Goal: Task Accomplishment & Management: Complete application form

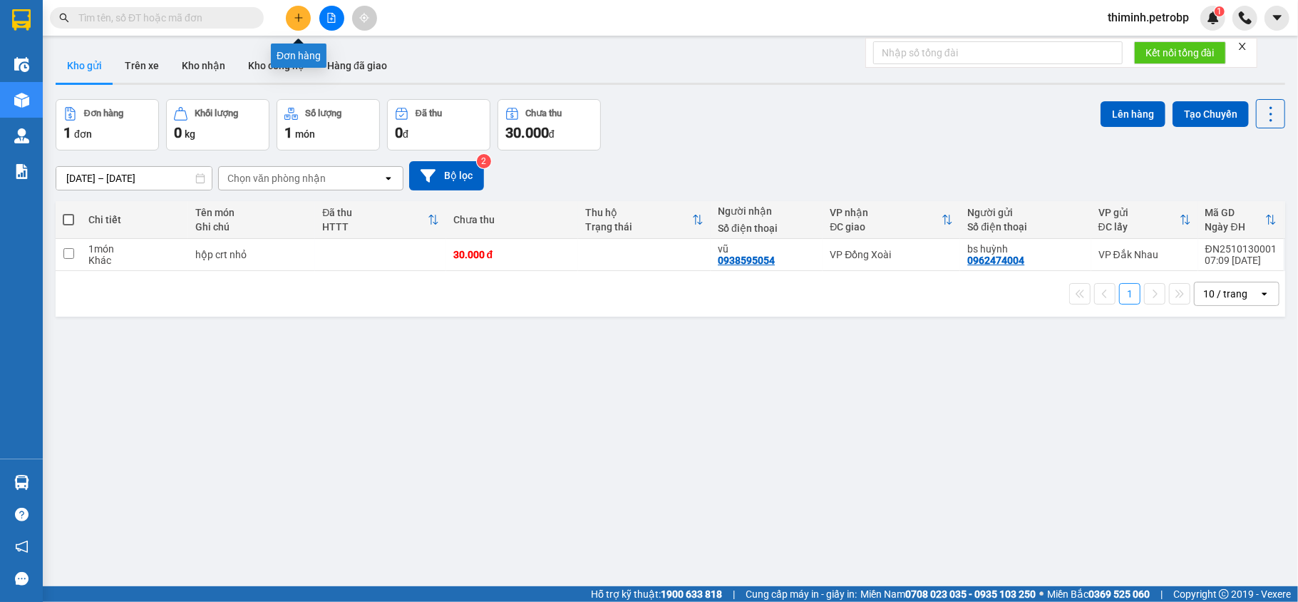
click at [300, 21] on icon "plus" at bounding box center [299, 18] width 10 height 10
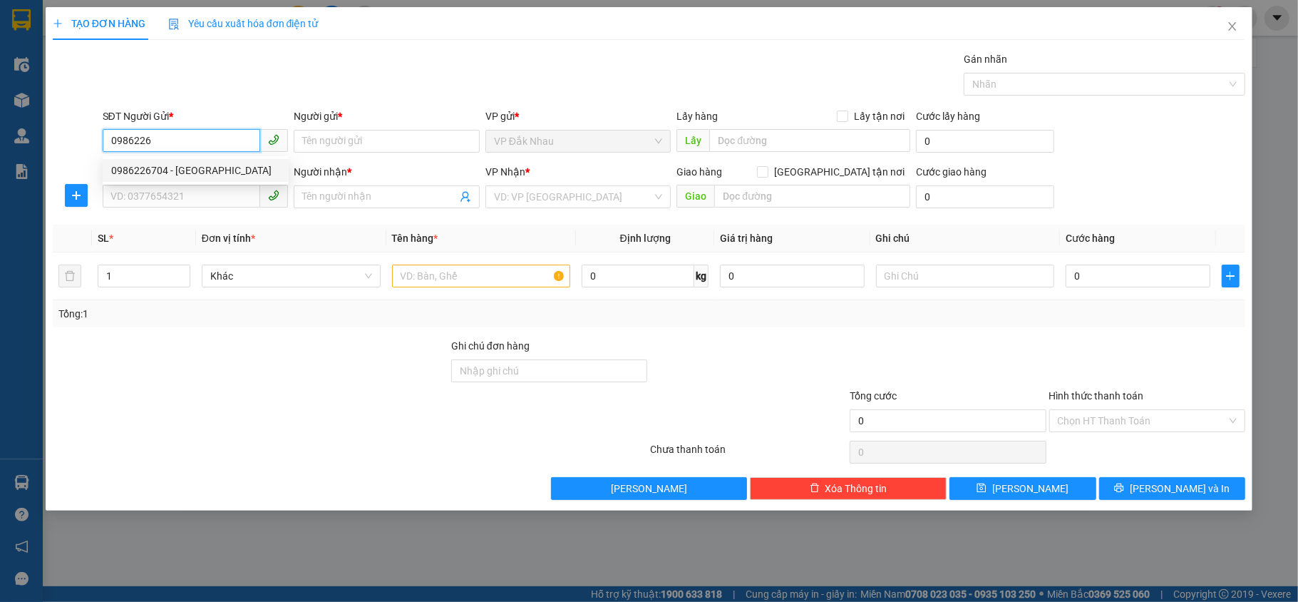
click at [184, 173] on div "0986226704 - [GEOGRAPHIC_DATA]" at bounding box center [195, 171] width 169 height 16
type input "0986226704"
type input "ĐỨC ANH"
type input "0776648705"
type input "HẬU"
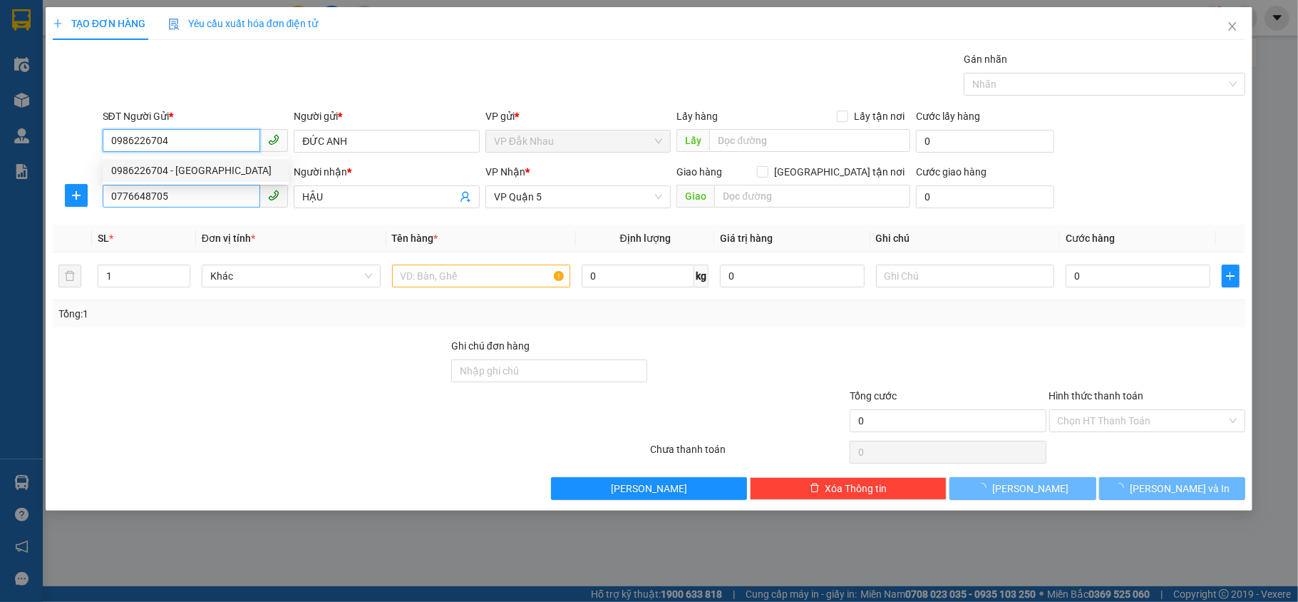
type input "40.000"
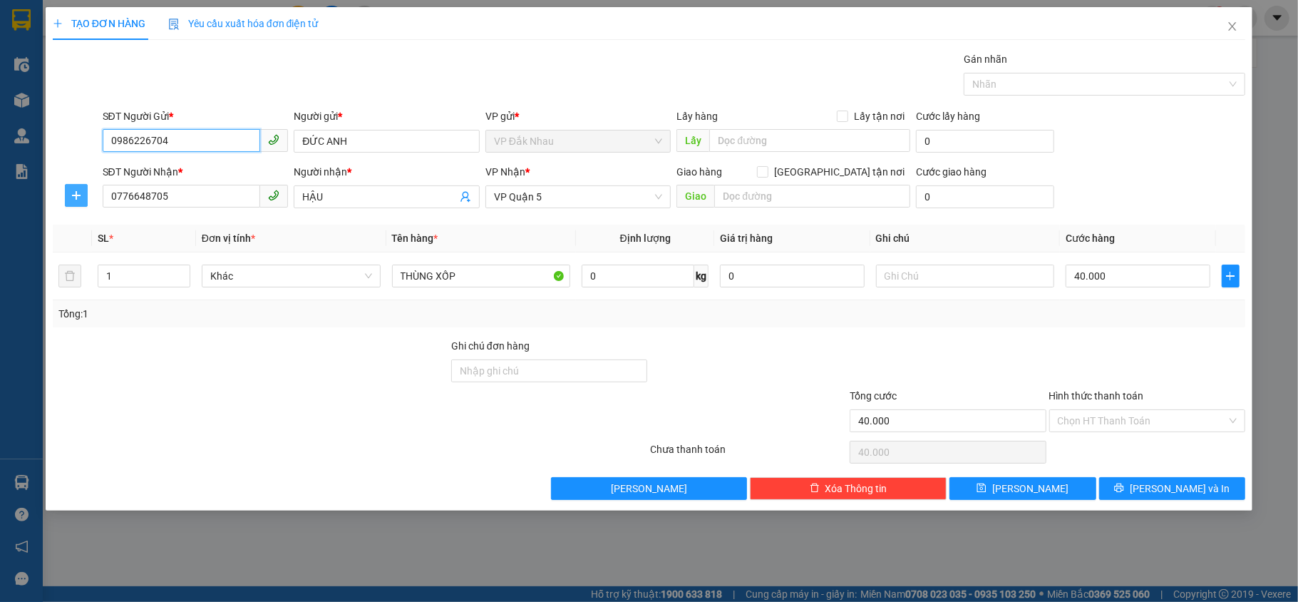
type input "0986226704"
click at [75, 200] on icon "plus" at bounding box center [76, 195] width 11 height 11
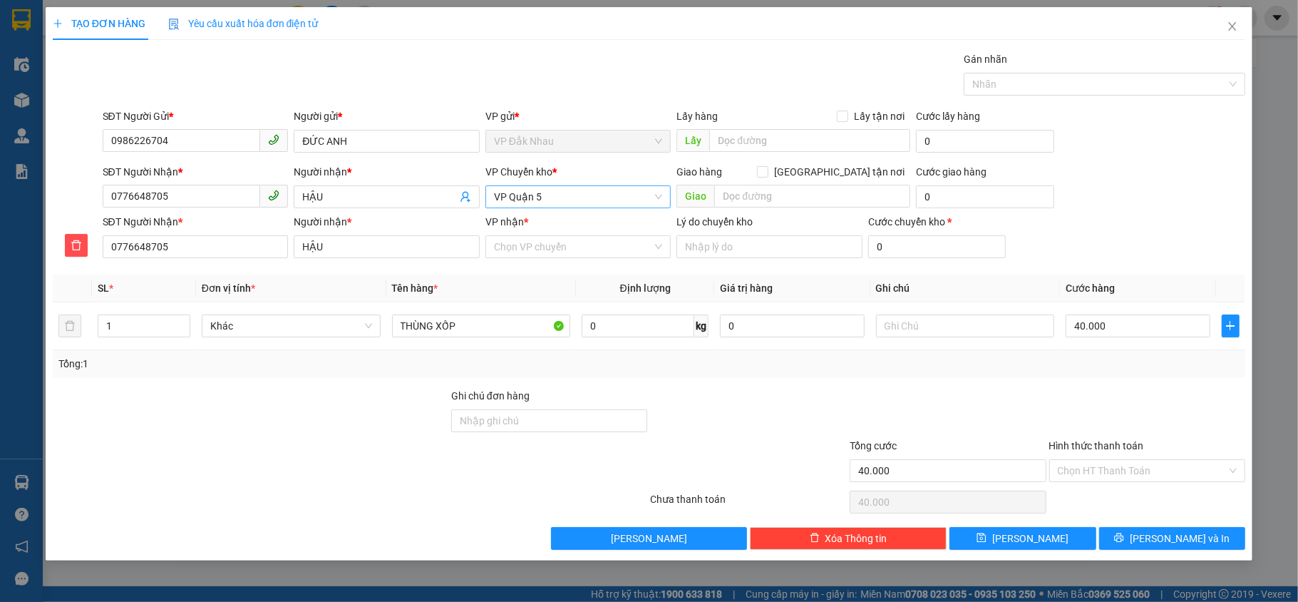
click at [549, 200] on span "VP Quận 5" at bounding box center [578, 196] width 169 height 21
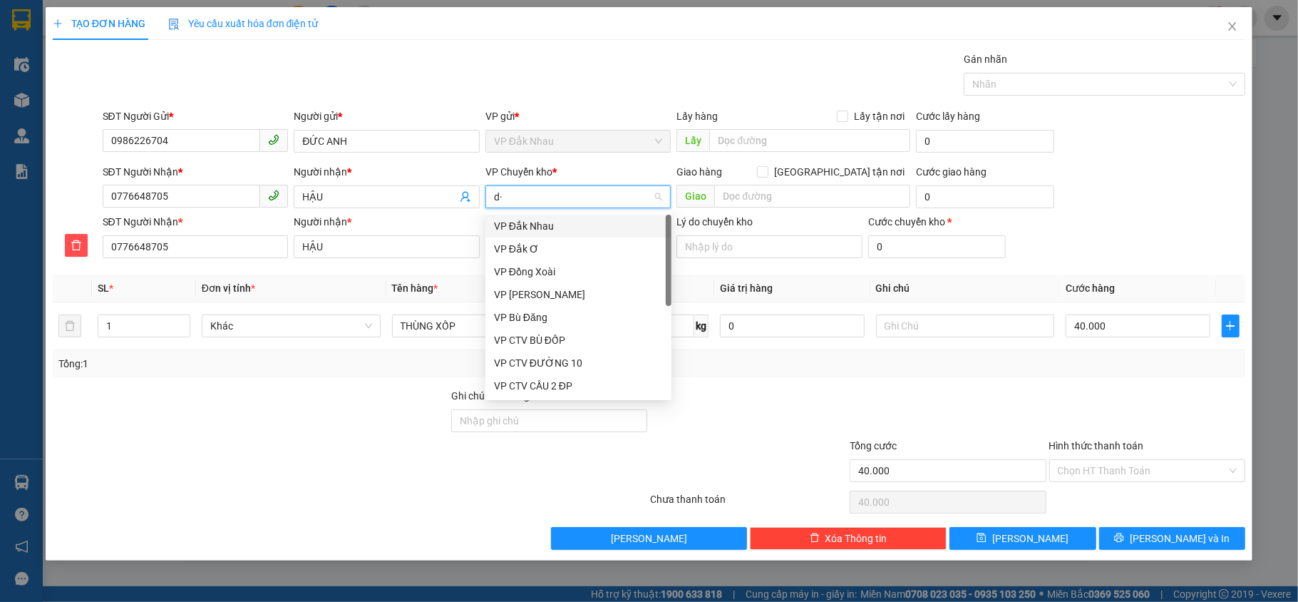
type input "d"
type input "đ"
click at [545, 269] on div "VP Đồng Xoài" at bounding box center [578, 272] width 169 height 16
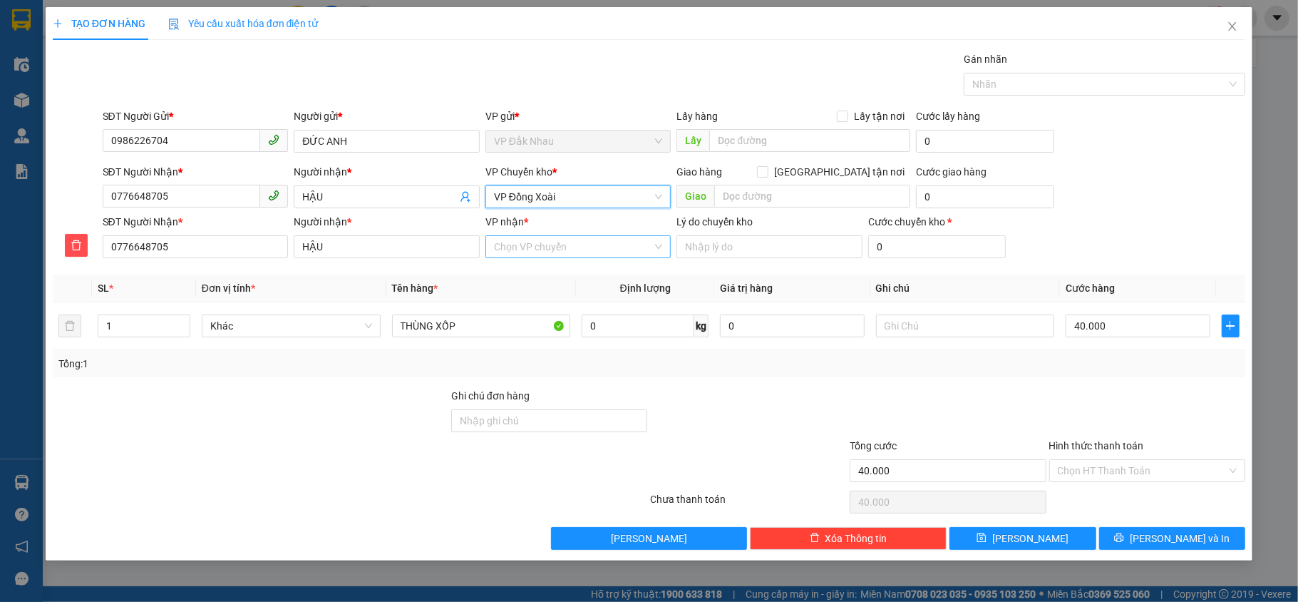
click at [525, 245] on input "VP nhận *" at bounding box center [573, 246] width 159 height 21
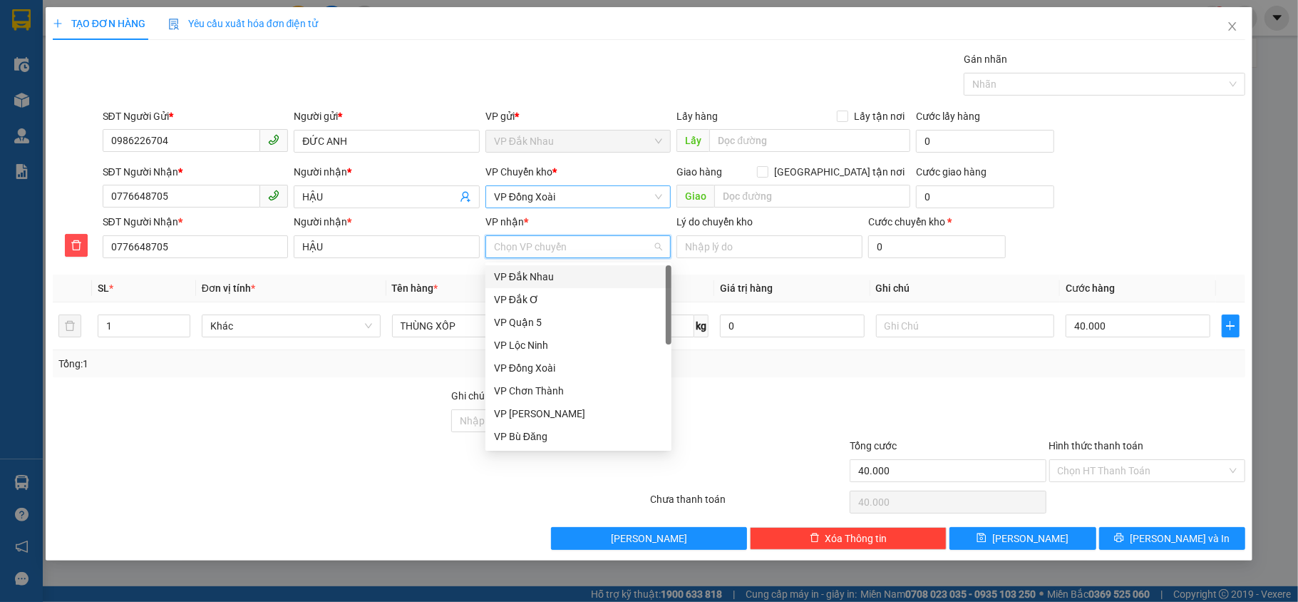
type input "5"
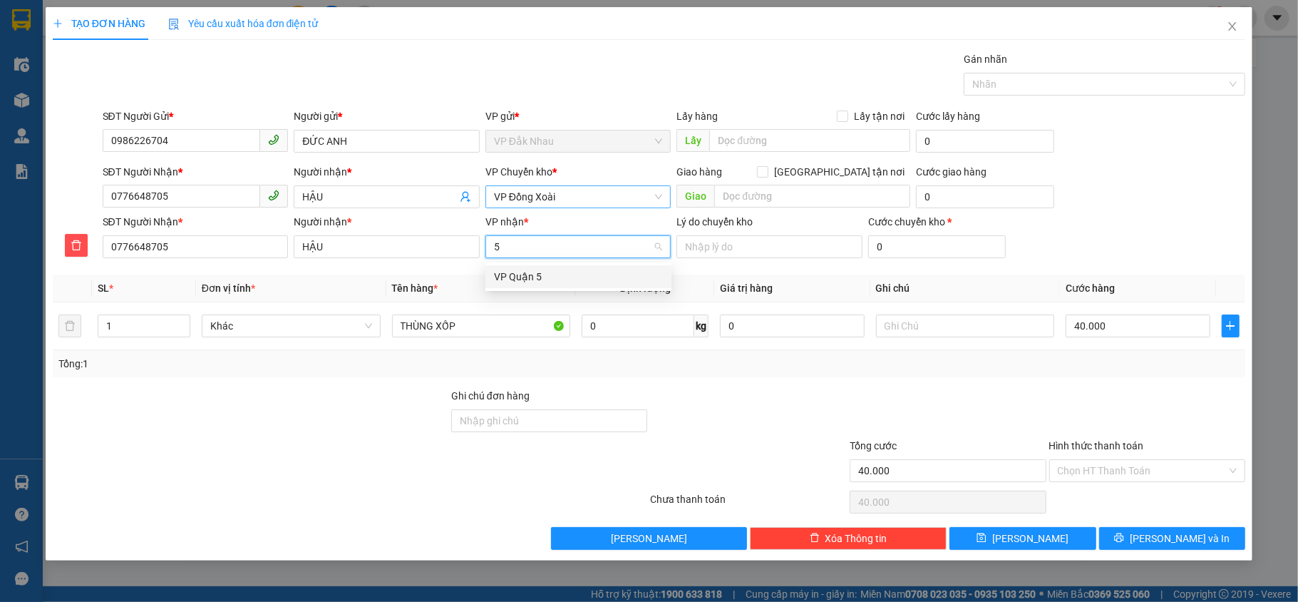
click at [514, 277] on div "VP Quận 5" at bounding box center [578, 277] width 169 height 16
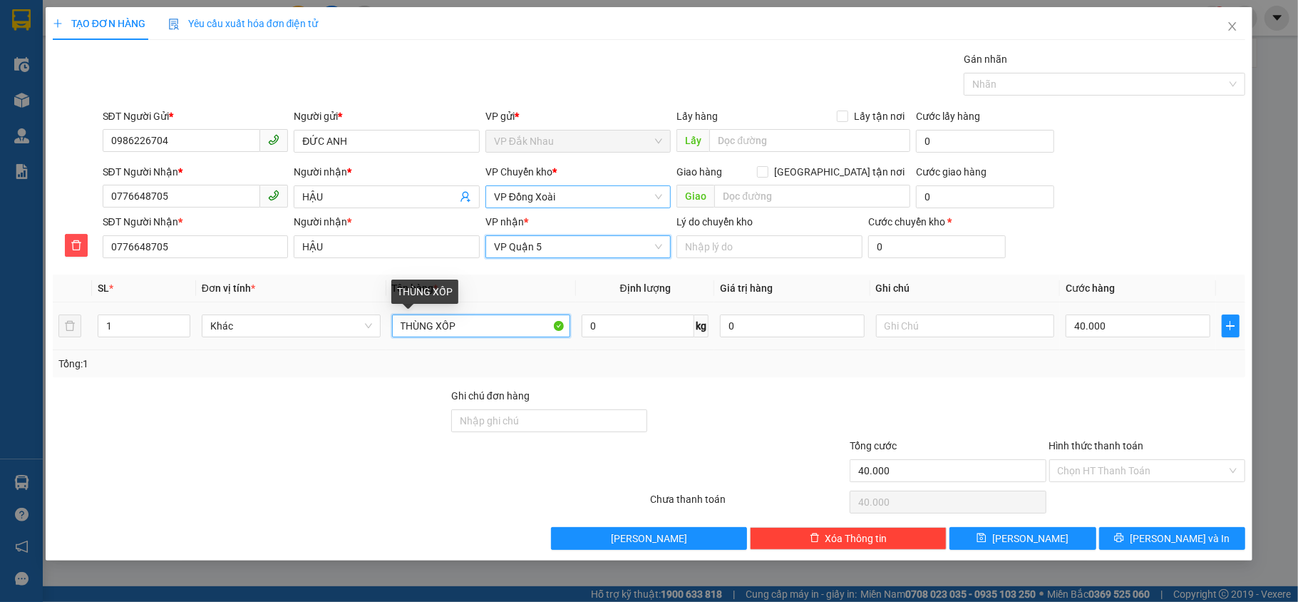
click at [512, 329] on input "THÙNG XỐP" at bounding box center [481, 325] width 179 height 23
type input "THÙNG XỐP ( đồ ăn)"
click at [1116, 323] on input "40.000" at bounding box center [1138, 325] width 144 height 23
type input "0"
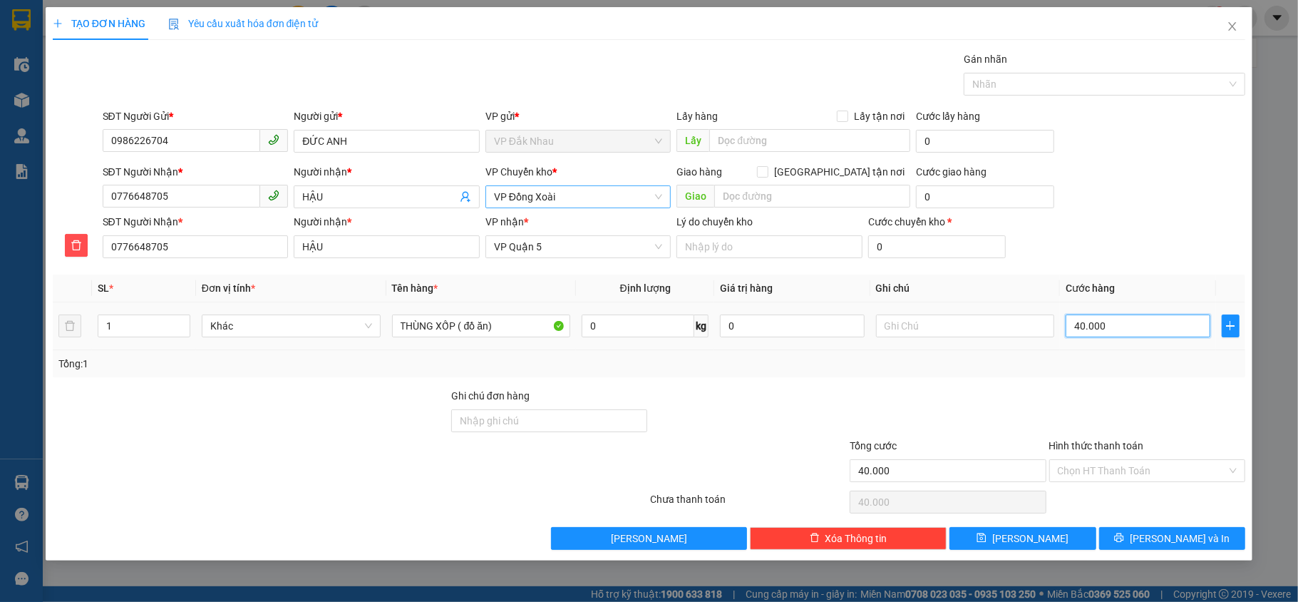
type input "0"
type input "4"
type input "04"
type input "0"
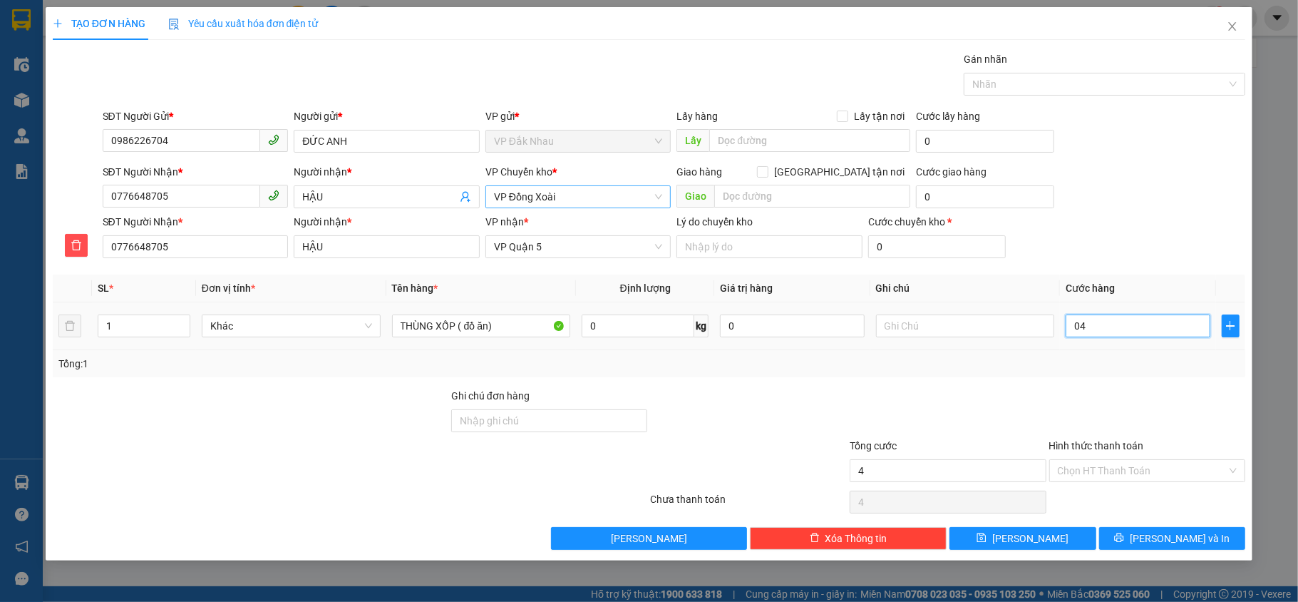
type input "0"
type input "3"
type input "03"
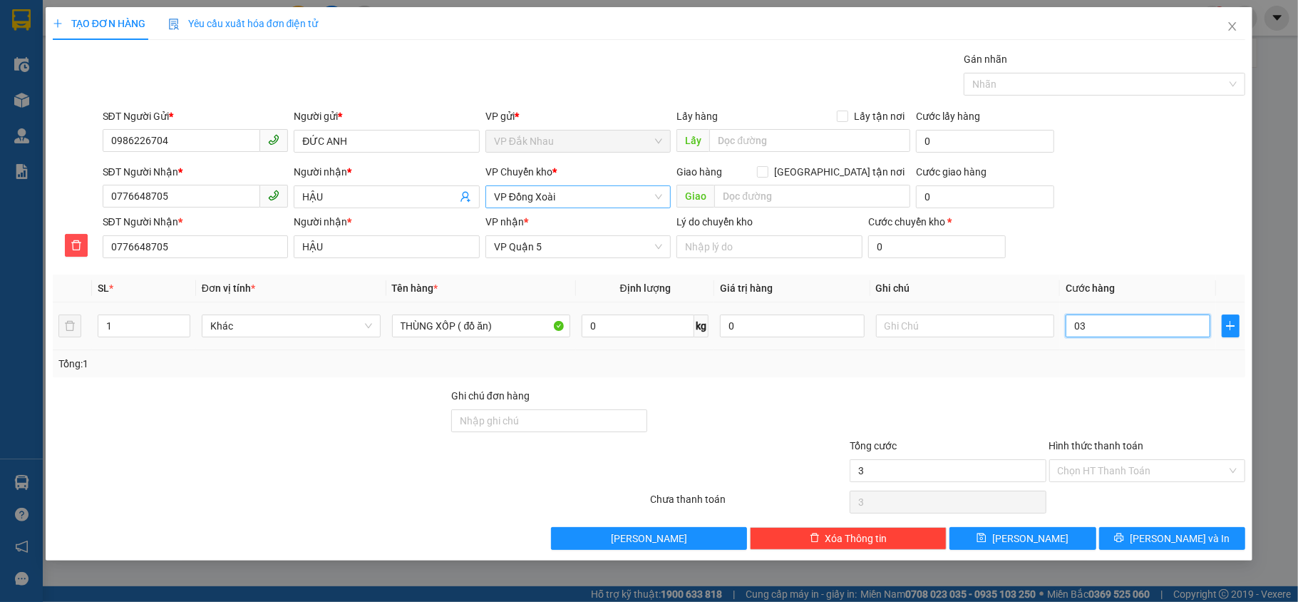
type input "30"
type input "030"
type input "30.000"
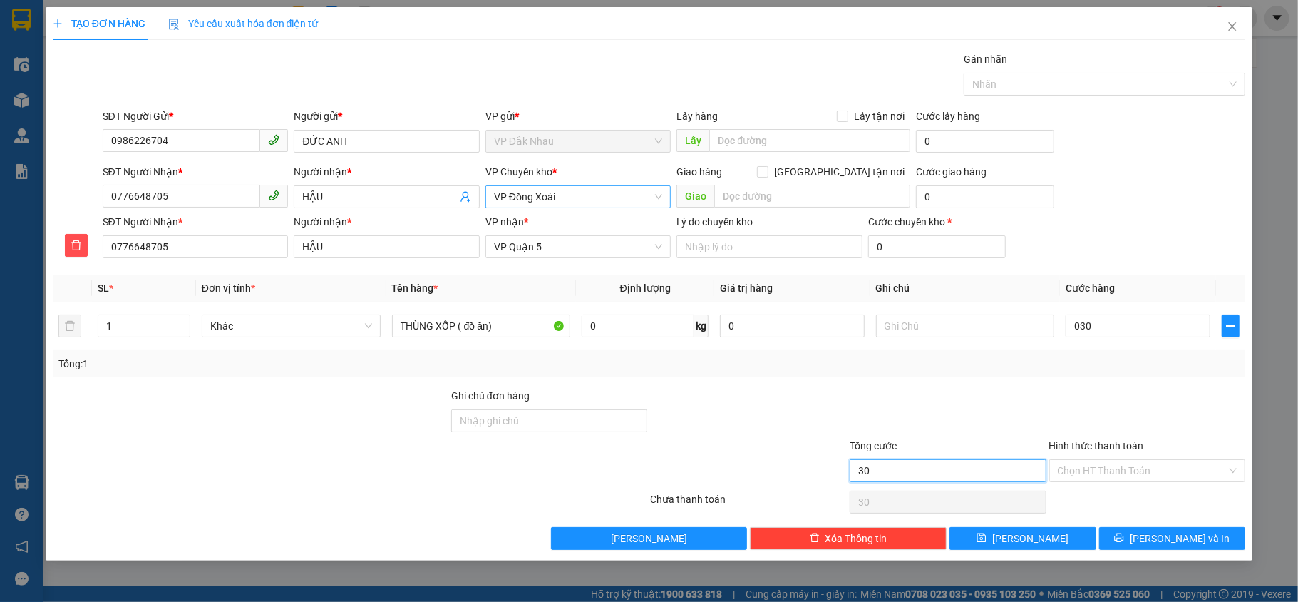
type input "30.000"
click at [911, 463] on input "30.000" at bounding box center [948, 470] width 197 height 23
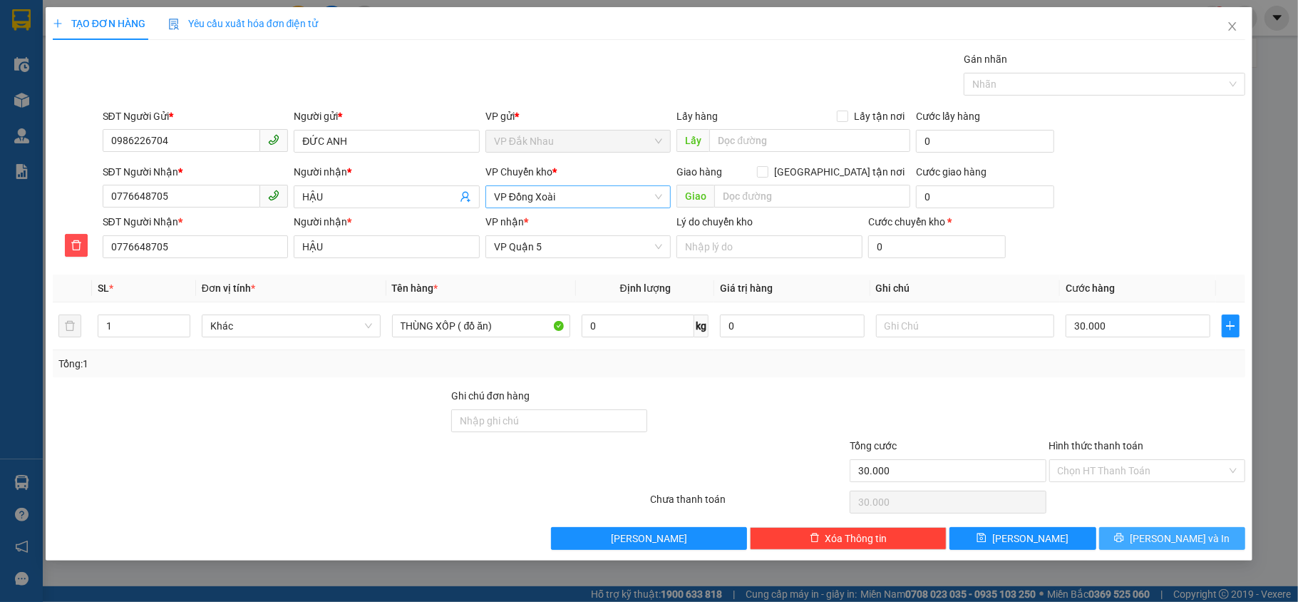
click at [1124, 543] on icon "printer" at bounding box center [1119, 537] width 9 height 9
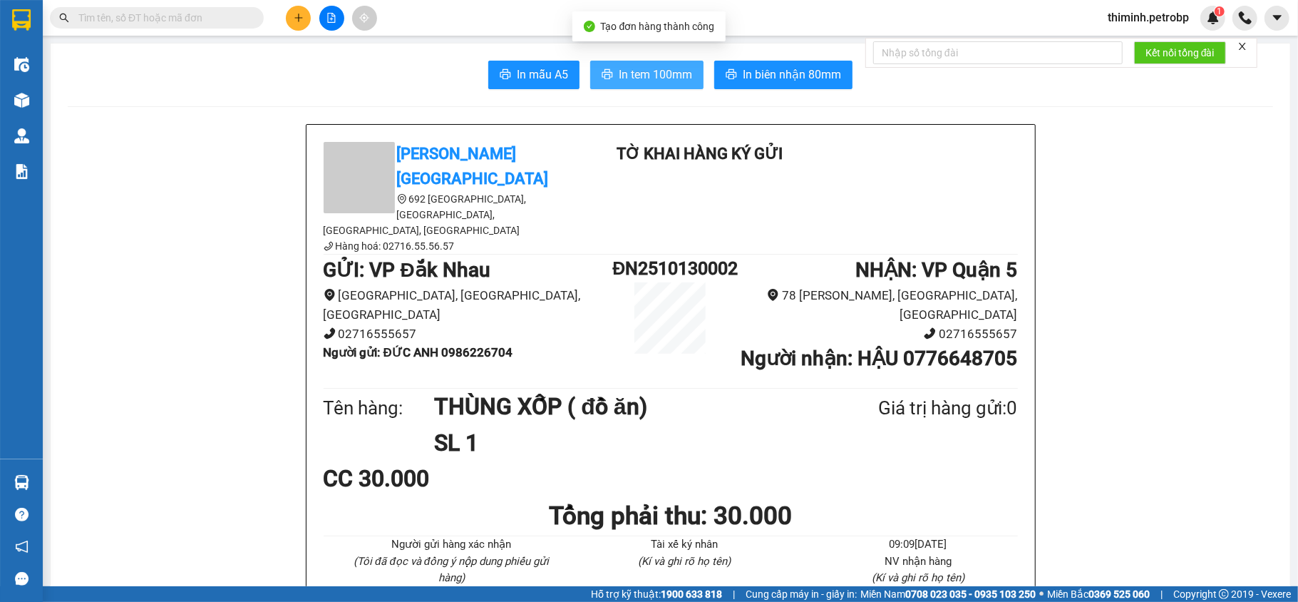
click at [640, 78] on span "In tem 100mm" at bounding box center [655, 75] width 73 height 18
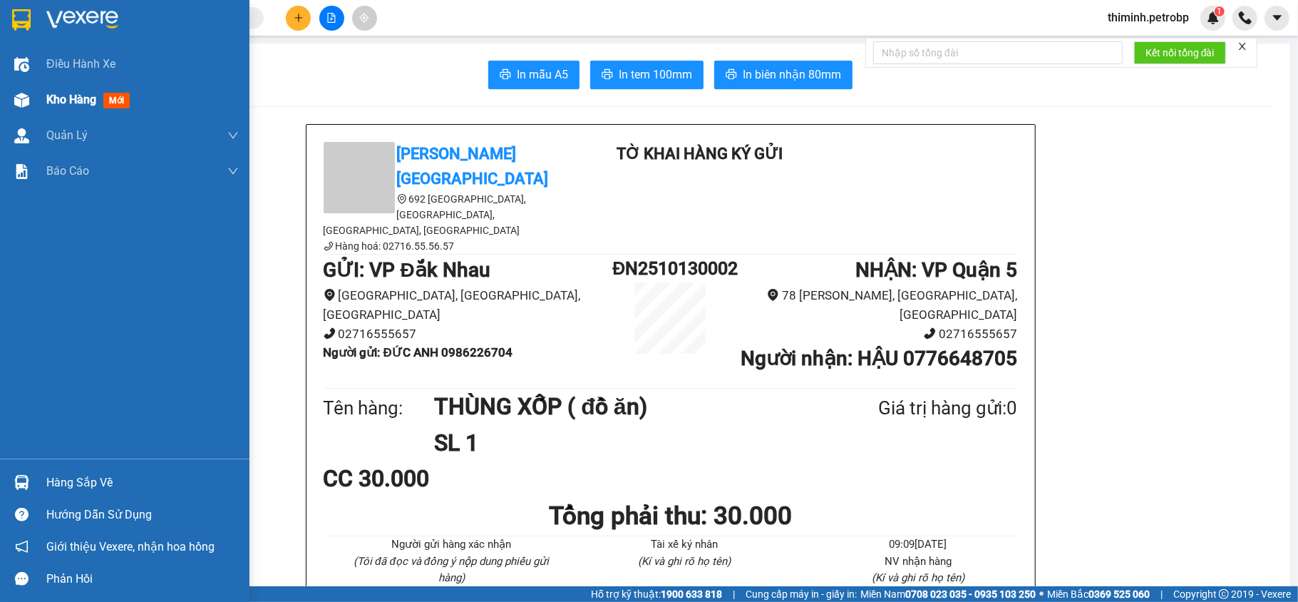
click at [32, 100] on div at bounding box center [21, 100] width 25 height 25
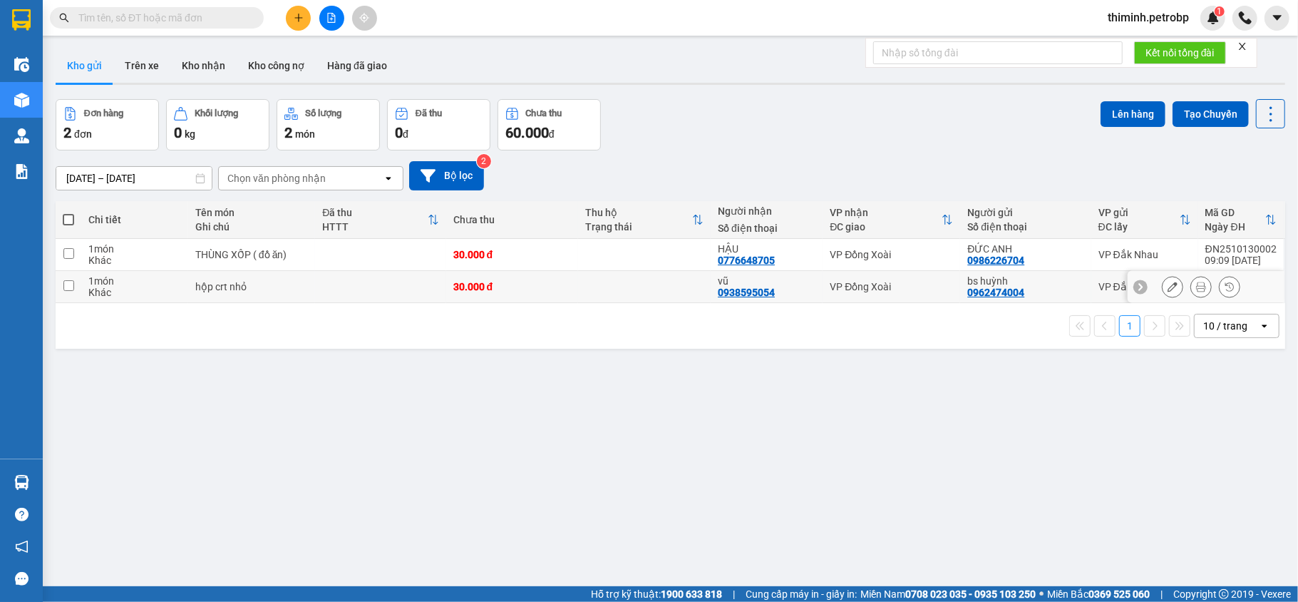
scroll to position [66, 0]
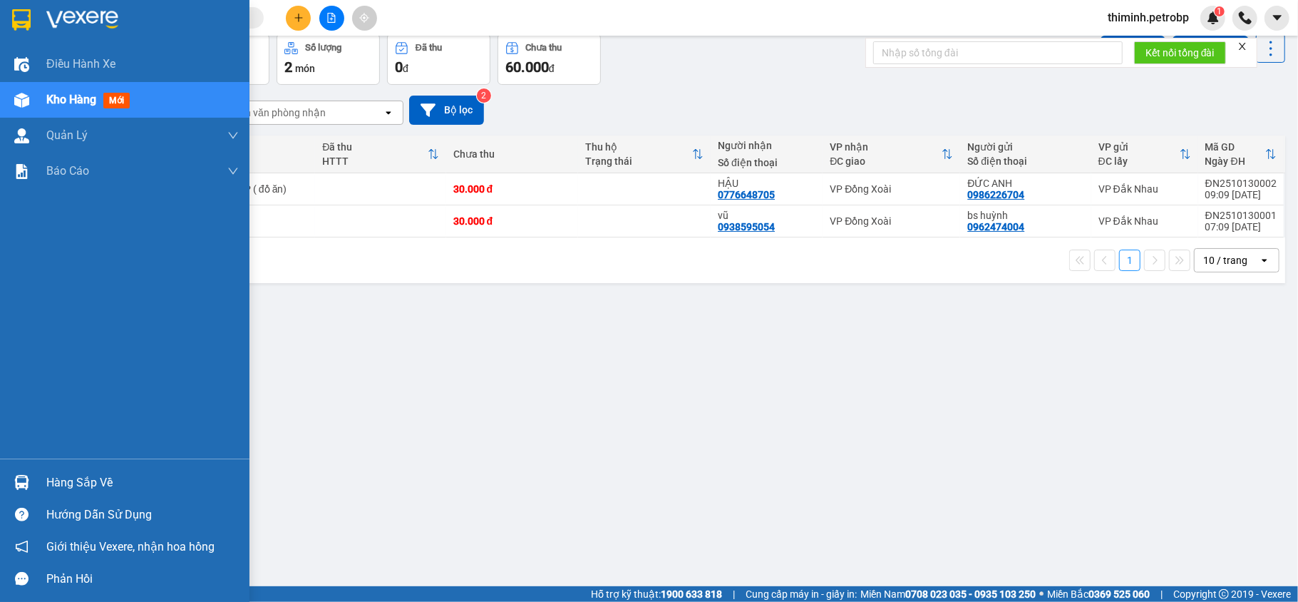
click at [69, 482] on div "Hàng sắp về" at bounding box center [142, 482] width 192 height 21
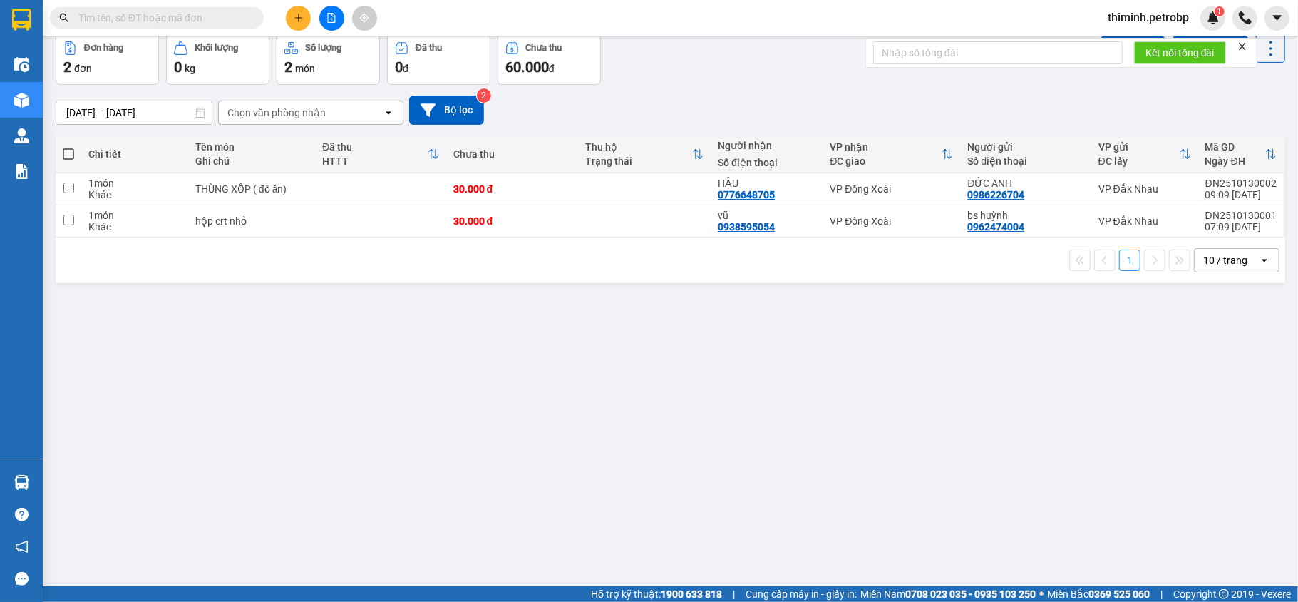
click at [823, 522] on section "Kết quả tìm kiếm ( 0 ) Bộ lọc No Data thiminh.petrobp 1 Điều hành xe Kho hàng m…" at bounding box center [649, 301] width 1298 height 602
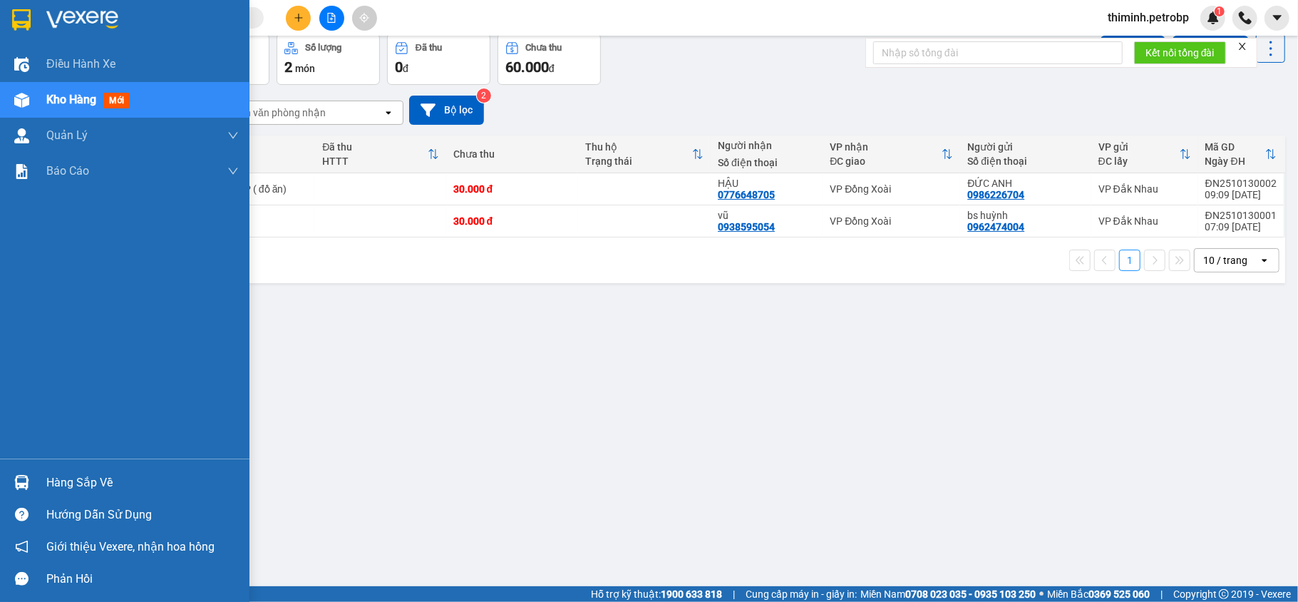
click at [38, 476] on div "Hàng sắp về" at bounding box center [125, 482] width 250 height 32
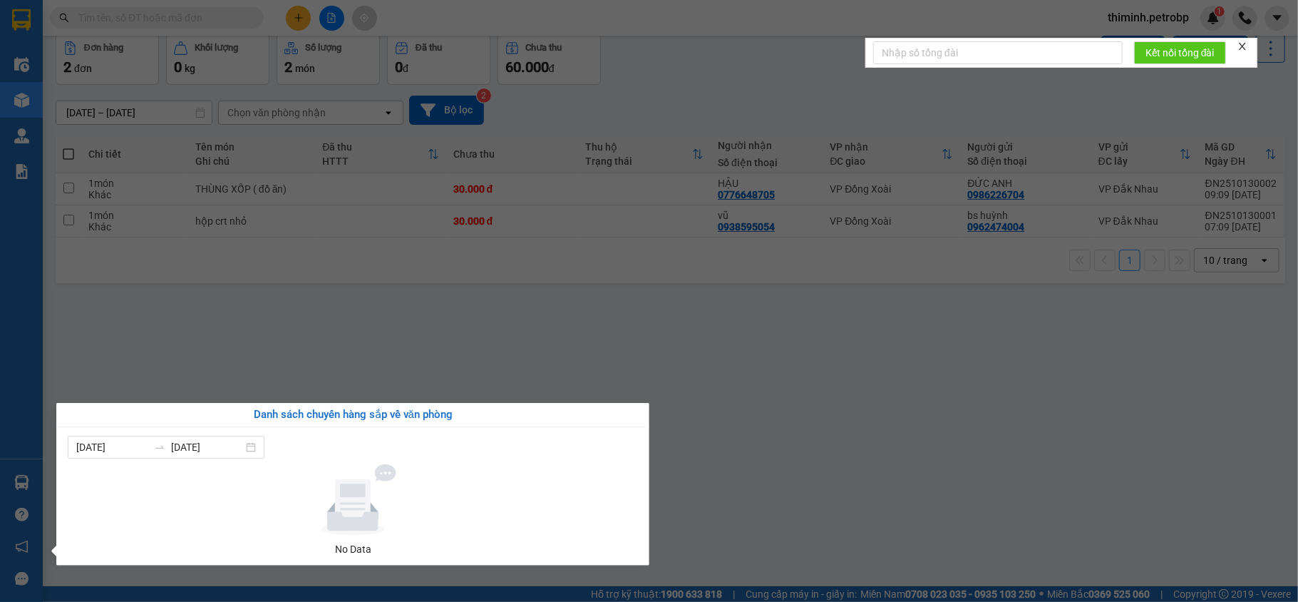
drag, startPoint x: 596, startPoint y: 334, endPoint x: 318, endPoint y: 153, distance: 332.2
click at [586, 321] on section "Kết quả tìm kiếm ( 0 ) Bộ lọc No Data thiminh.petrobp 1 Điều hành xe Kho hàng m…" at bounding box center [649, 301] width 1298 height 602
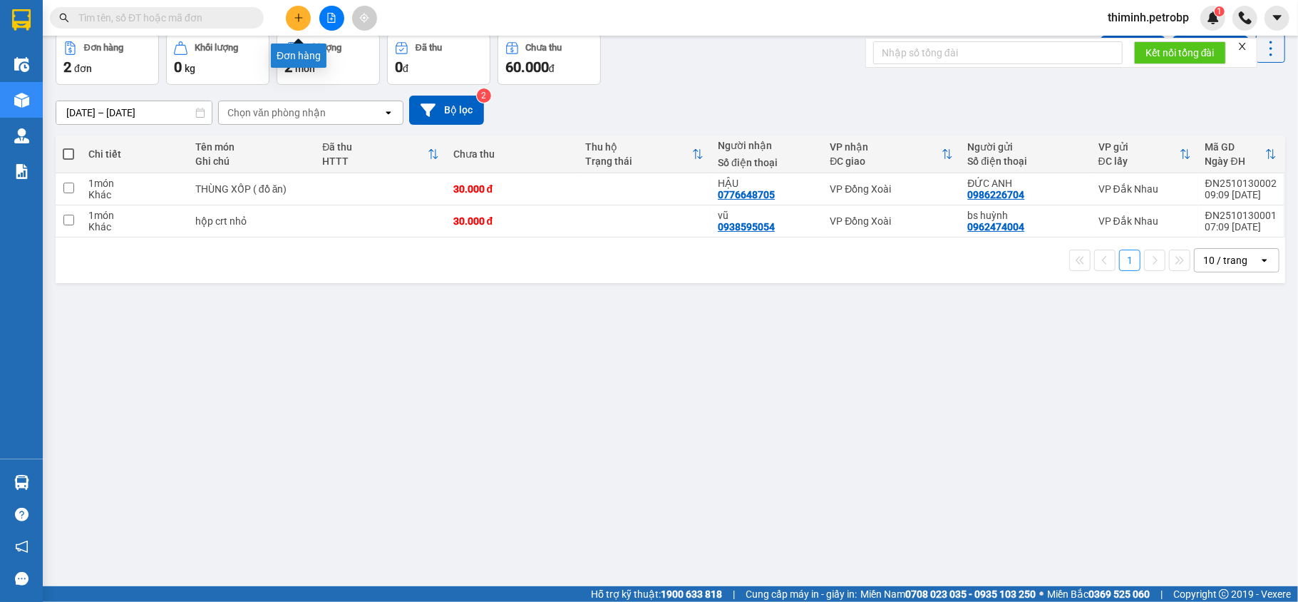
click at [294, 15] on icon "plus" at bounding box center [299, 18] width 10 height 10
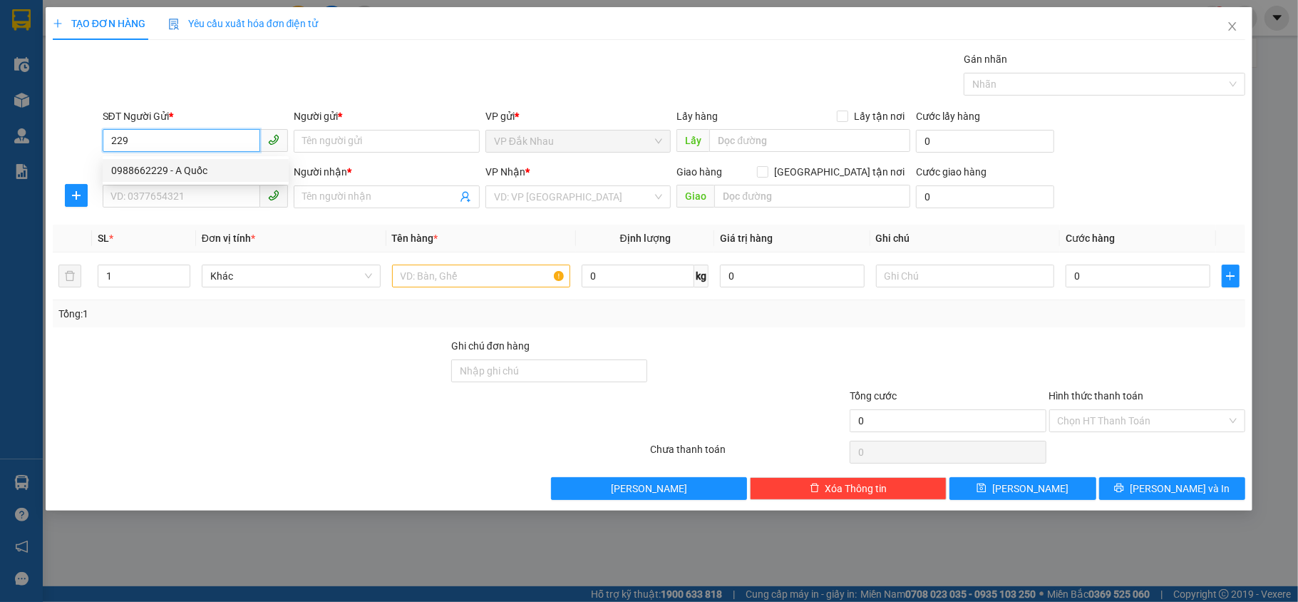
click at [190, 167] on div "0988662229 - A Quốc" at bounding box center [195, 171] width 169 height 16
type input "0988662229"
type input "A Quốc"
type input "0969140168"
type input "a kính"
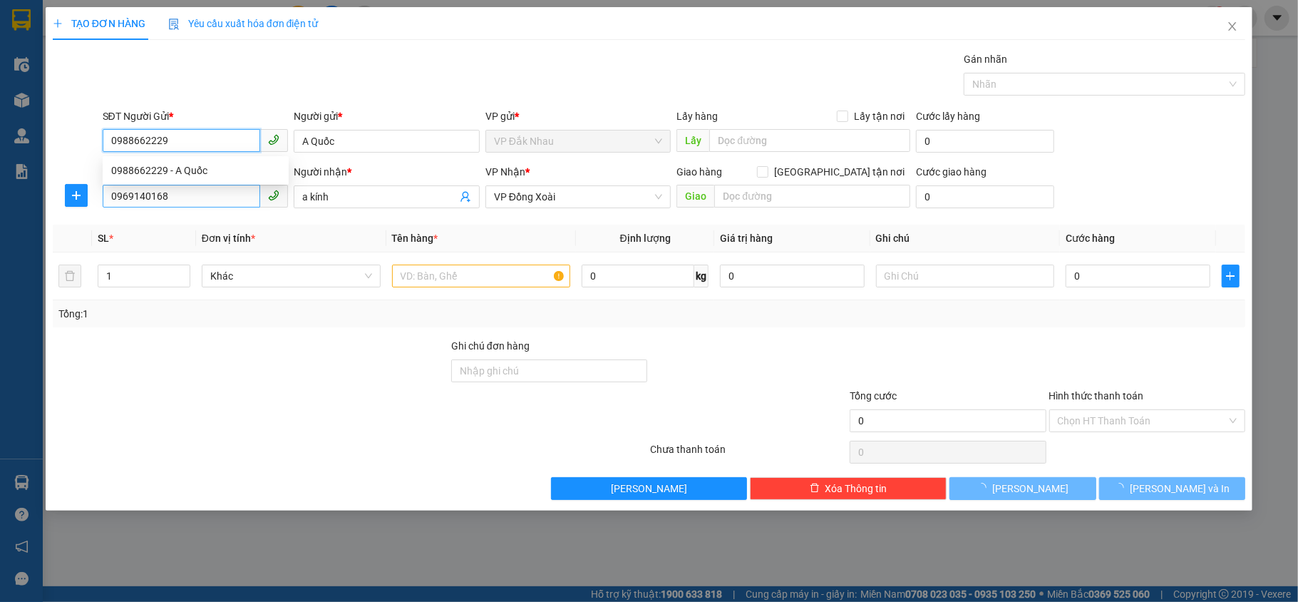
type input "30.000"
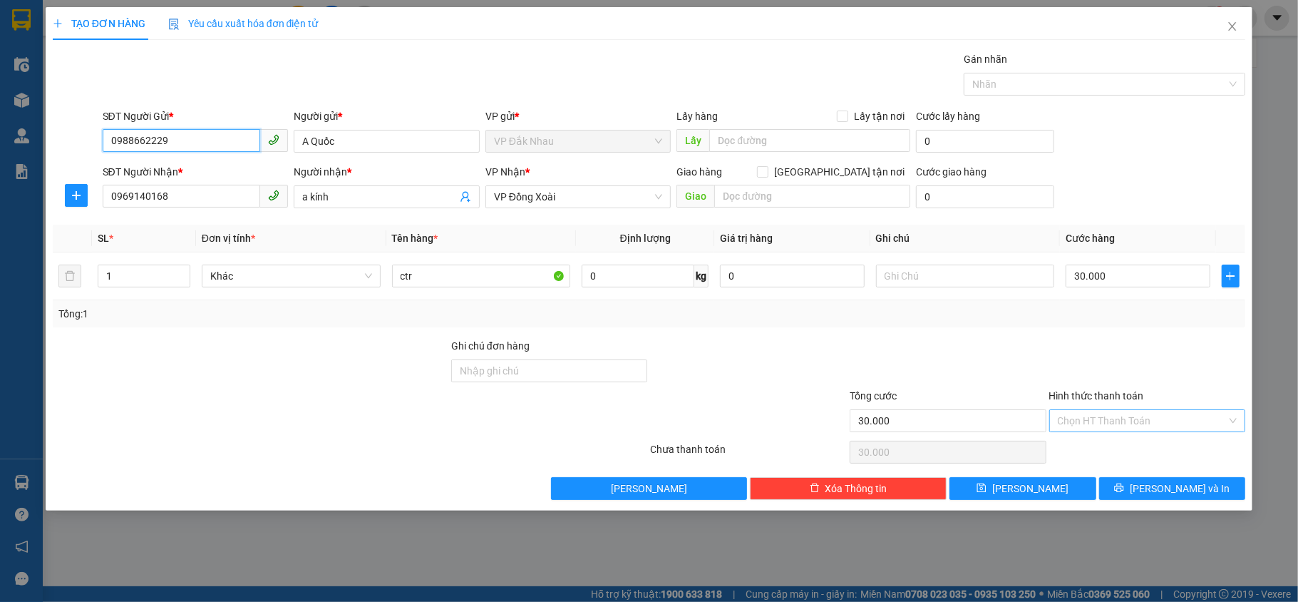
type input "0988662229"
click at [1081, 423] on input "Hình thức thanh toán" at bounding box center [1143, 420] width 170 height 21
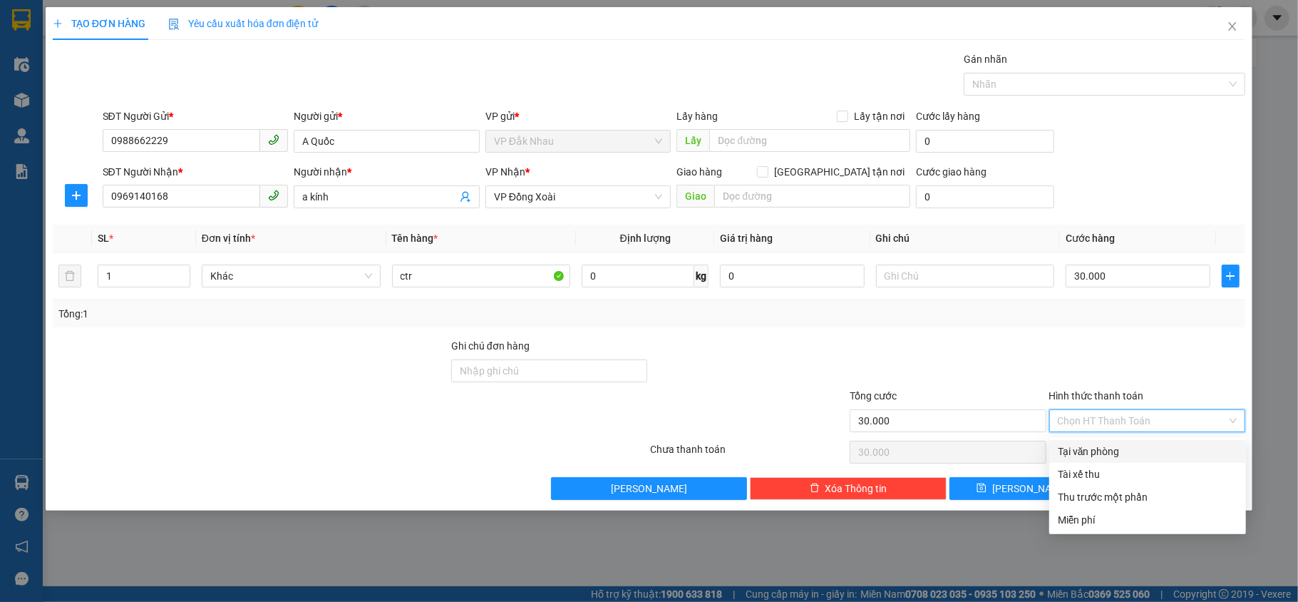
click at [1078, 448] on div "Tại văn phòng" at bounding box center [1148, 451] width 180 height 16
type input "0"
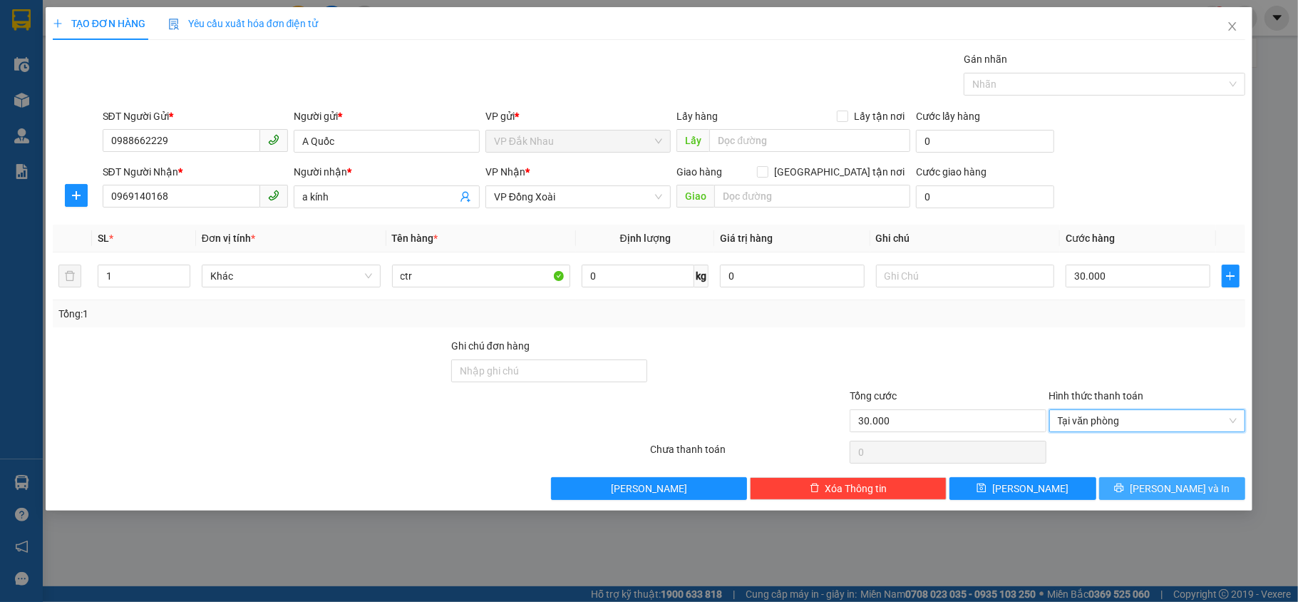
click at [1138, 492] on button "[PERSON_NAME] và In" at bounding box center [1172, 488] width 147 height 23
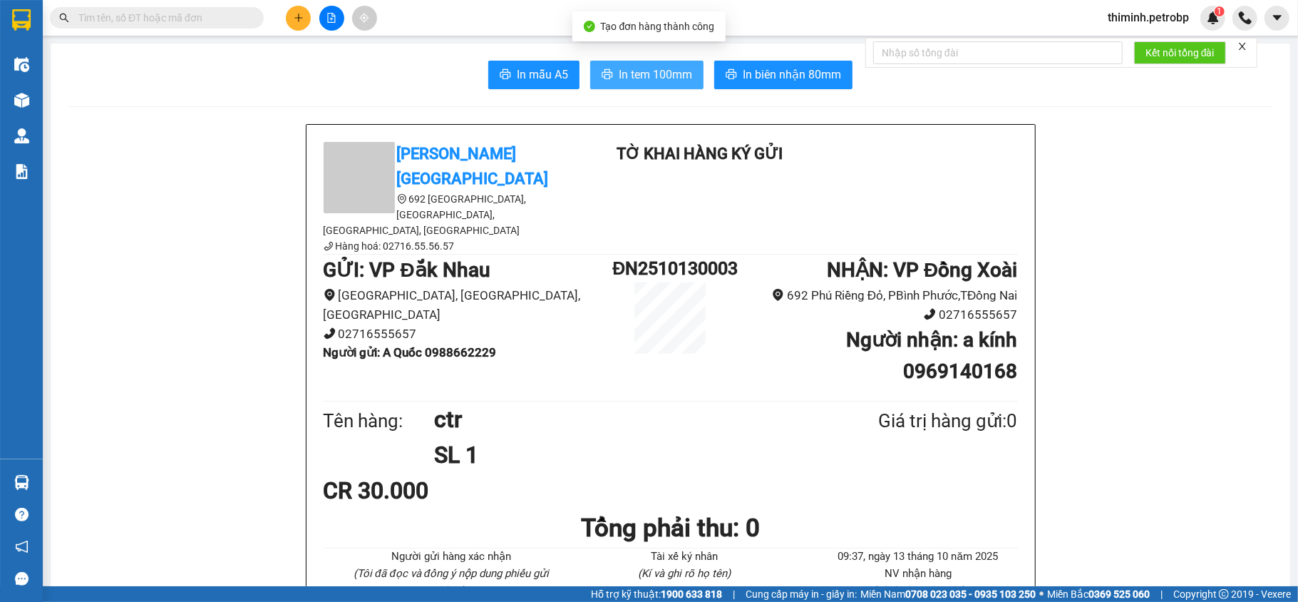
click at [631, 76] on span "In tem 100mm" at bounding box center [655, 75] width 73 height 18
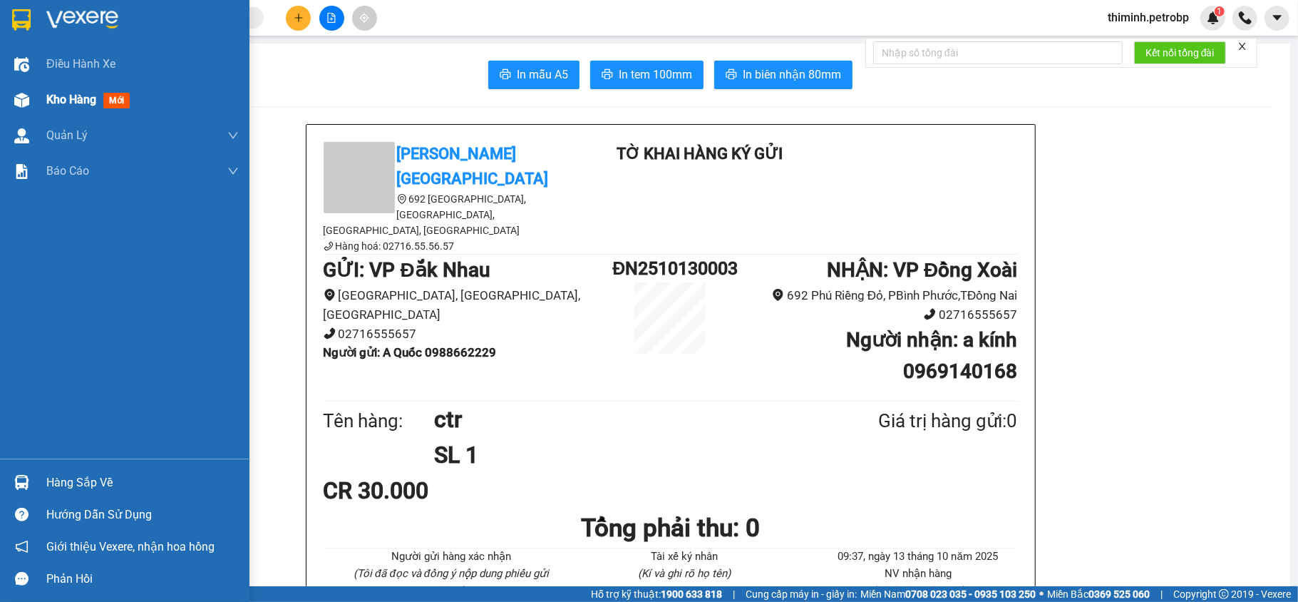
click at [66, 101] on span "Kho hàng" at bounding box center [71, 100] width 50 height 14
